Goal: Information Seeking & Learning: Learn about a topic

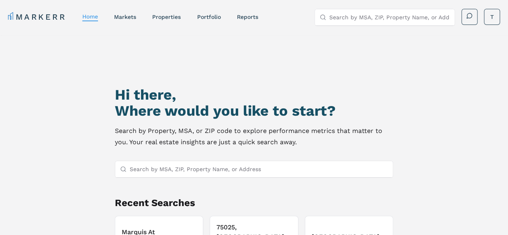
click at [234, 167] on input "Search by MSA, ZIP, Property Name, or Address" at bounding box center [259, 169] width 259 height 16
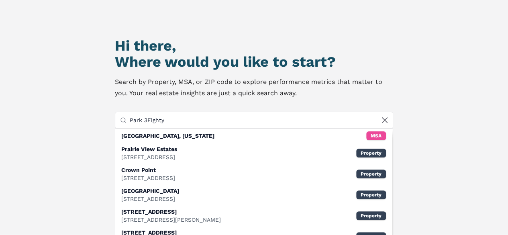
scroll to position [46, 0]
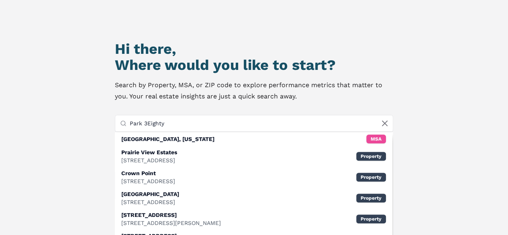
type input "Park 3Eighty"
click at [384, 124] on icon at bounding box center [384, 123] width 5 height 5
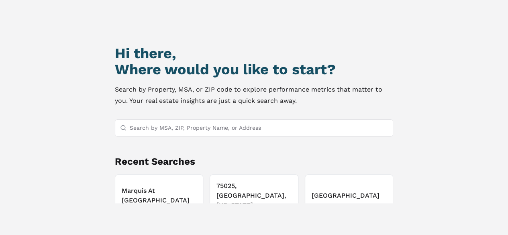
scroll to position [29, 0]
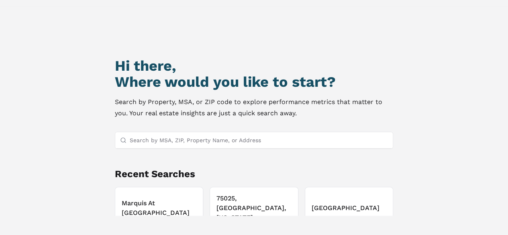
click at [183, 142] on input "Search by MSA, ZIP, Property Name, or Address" at bounding box center [259, 140] width 259 height 16
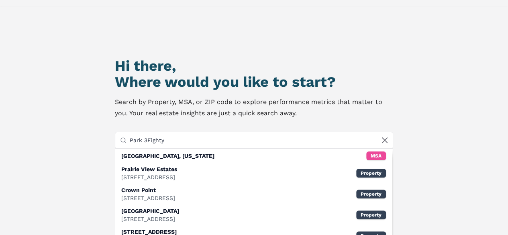
drag, startPoint x: 191, startPoint y: 139, endPoint x: 116, endPoint y: 139, distance: 74.3
click at [116, 139] on div "Park 3Eighty" at bounding box center [254, 140] width 278 height 16
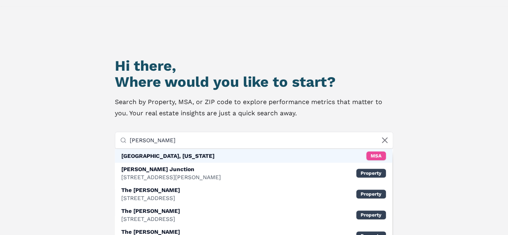
type input "[PERSON_NAME]"
click at [137, 153] on div "[GEOGRAPHIC_DATA], [US_STATE]" at bounding box center [167, 156] width 93 height 8
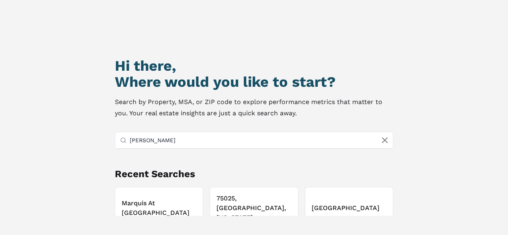
scroll to position [5, 0]
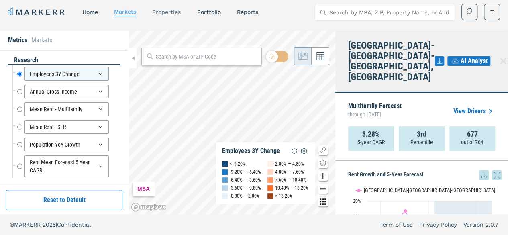
click at [162, 16] on div "properties" at bounding box center [166, 12] width 29 height 8
click at [165, 12] on link "properties" at bounding box center [166, 12] width 29 height 6
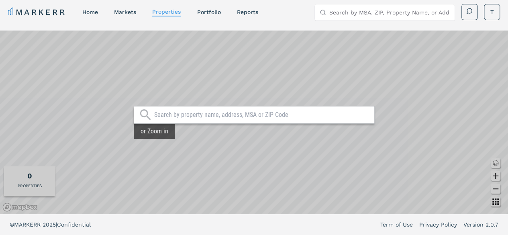
click at [243, 114] on input "text" at bounding box center [262, 115] width 216 height 8
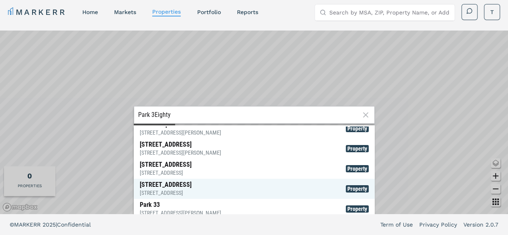
scroll to position [122, 0]
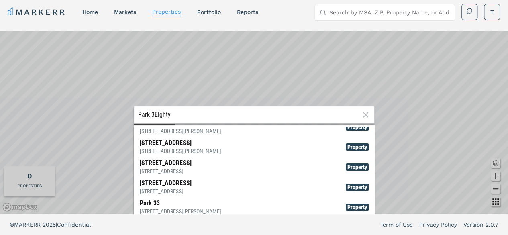
type input "Park 3Eighty"
click at [367, 115] on icon at bounding box center [365, 114] width 5 height 5
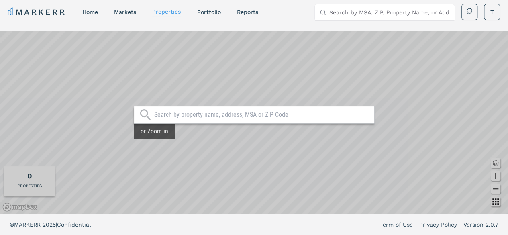
click at [233, 116] on input "text" at bounding box center [262, 115] width 216 height 8
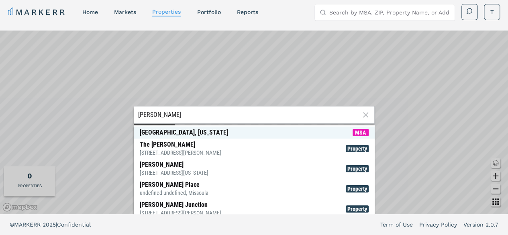
type input "[PERSON_NAME]"
click at [211, 132] on span "[GEOGRAPHIC_DATA], [US_STATE] MSA" at bounding box center [254, 132] width 241 height 12
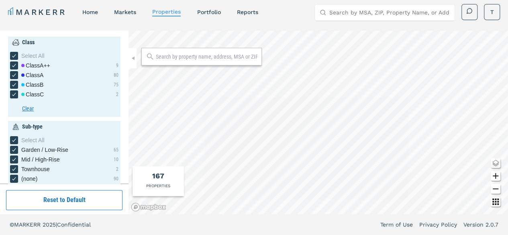
type input "1000"
type input "1"
type input "2.4"
type input "2008"
type input "2018"
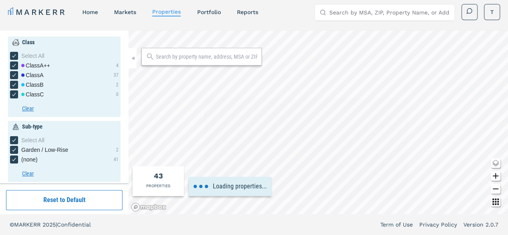
type input "1200"
type input "2400"
type input "2"
type input "2200"
type input "1.5"
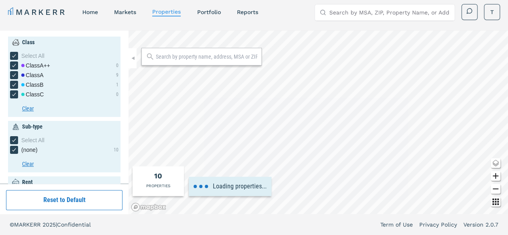
type input "1.9"
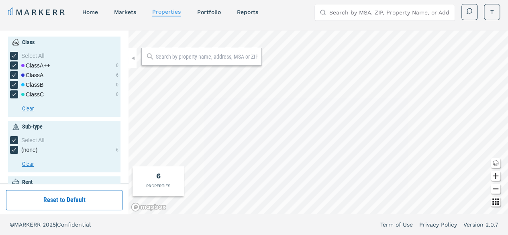
click at [158, 180] on div "6" at bounding box center [158, 175] width 4 height 11
click at [161, 176] on div "6 PROPERTIES" at bounding box center [157, 181] width 51 height 30
click at [157, 185] on div "PROPERTIES" at bounding box center [158, 186] width 24 height 6
click at [153, 177] on div "6 PROPERTIES" at bounding box center [157, 181] width 51 height 30
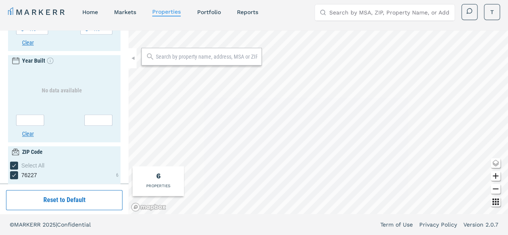
scroll to position [323, 0]
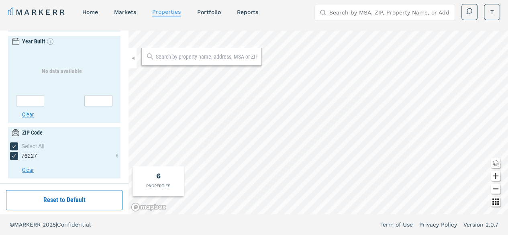
click at [161, 177] on div "6 PROPERTIES" at bounding box center [157, 181] width 51 height 30
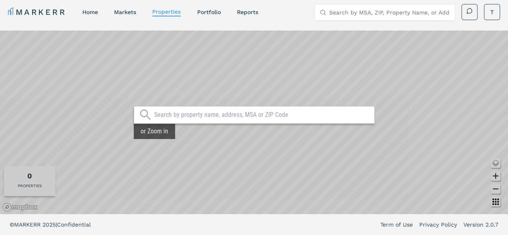
click at [305, 119] on div "or Zoom in" at bounding box center [254, 122] width 508 height 183
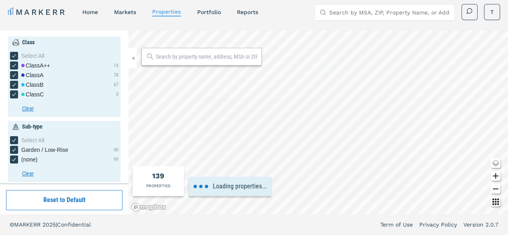
type input "1000"
type input "2.4"
type input "2005"
type input "2025"
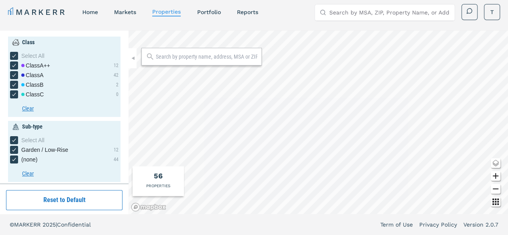
type input "3500"
type input "1.2"
type input "2016"
type input "2026"
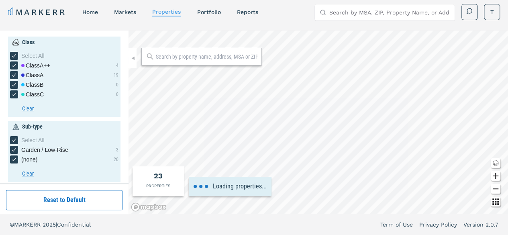
type input "1200"
type input "2400"
type input "1.4"
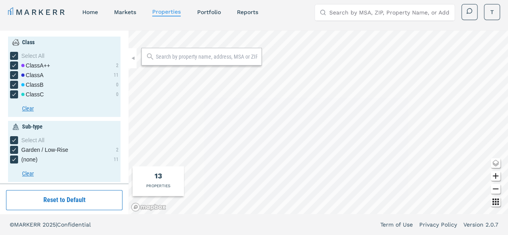
type input "1000"
type input "3500"
type input "1.6"
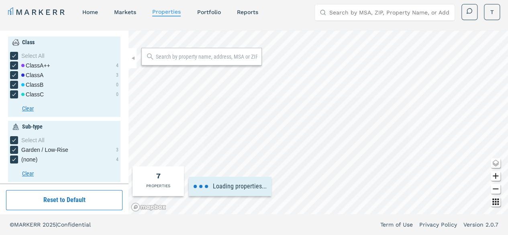
type input "1500"
type input "2.1"
type input "2.35"
type input "2020"
type input "1.6"
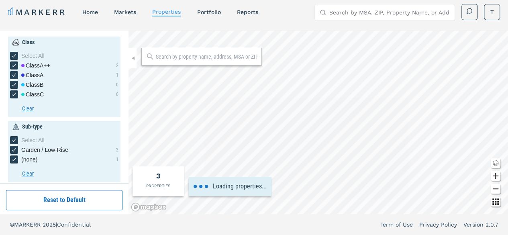
type input "2.4"
type input "1200"
type input "2200"
type input "1.3"
type input "2"
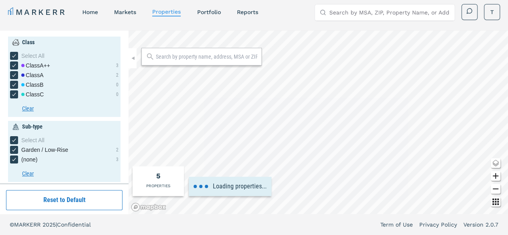
type input "2016"
type input "2020"
type input "1.8"
type input "2016"
type input "1.4"
